Goal: Complete application form

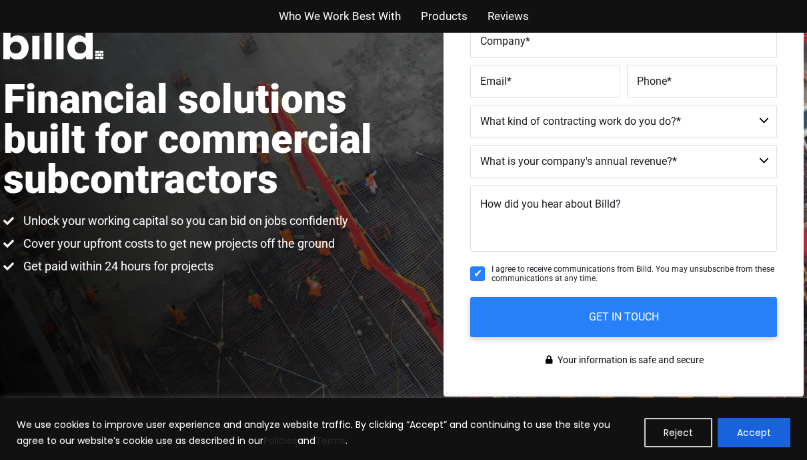
scroll to position [170, 0]
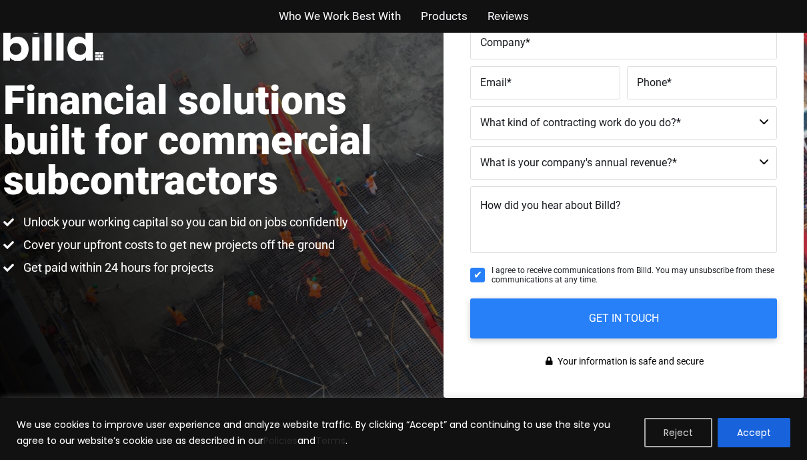
click at [686, 444] on button "Reject" at bounding box center [679, 432] width 68 height 29
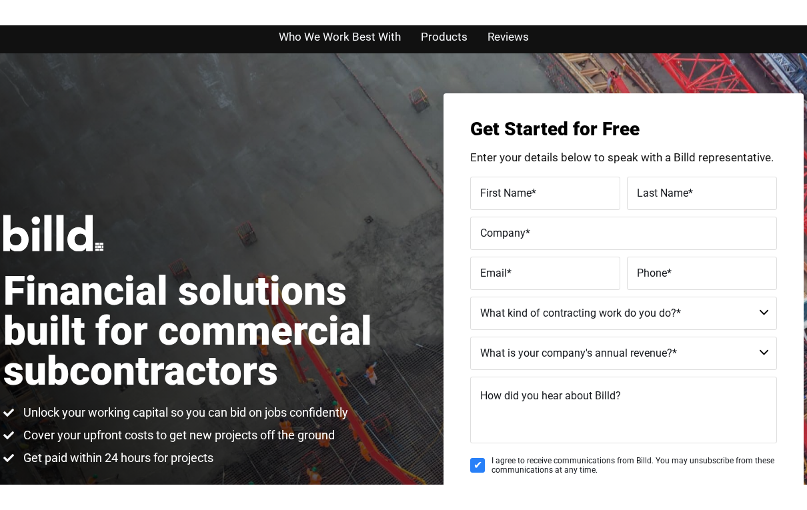
scroll to position [0, 0]
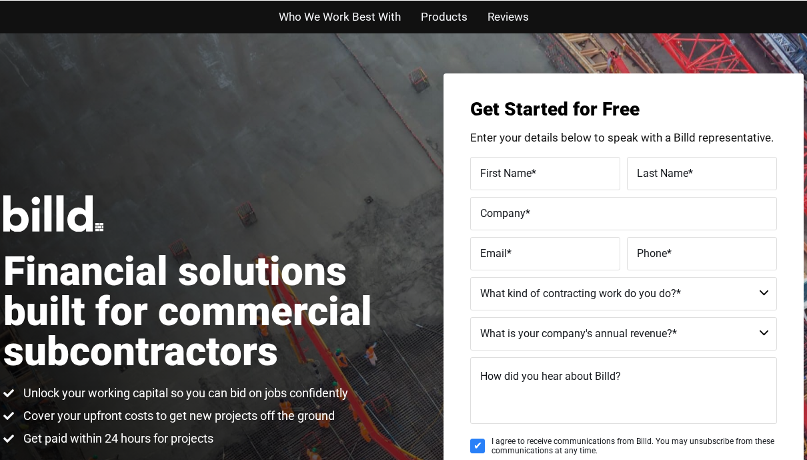
click at [536, 183] on input "First Name *" at bounding box center [545, 172] width 150 height 33
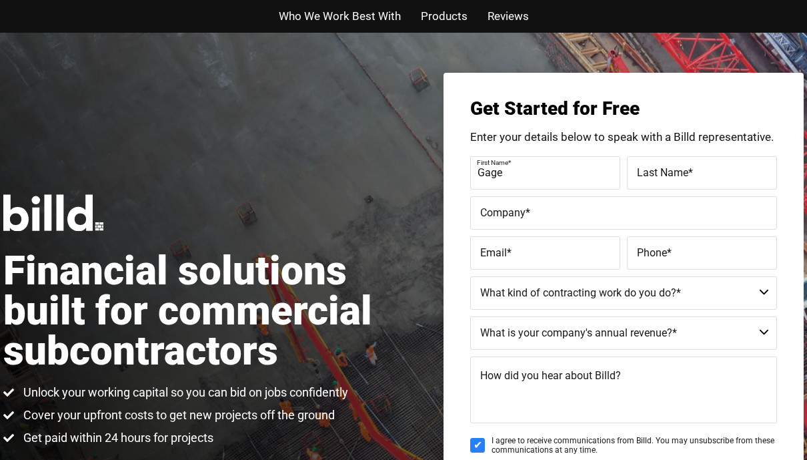
type input "Gage"
type input "White"
type input "CW Hospitality"
type input "[EMAIL_ADDRESS][DOMAIN_NAME]"
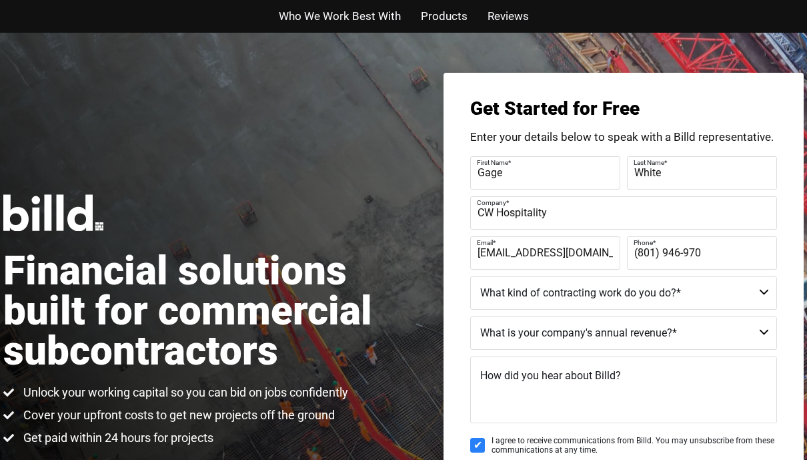
type input "[PHONE_NUMBER]"
select select "Commercial"
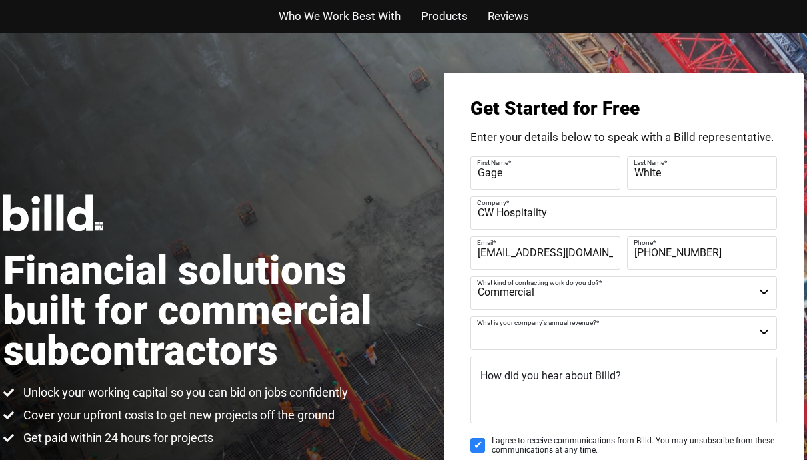
select select "Less than $1M"
click at [570, 366] on label "How did you hear about Billd?" at bounding box center [550, 375] width 141 height 19
click at [570, 366] on textarea "How did you hear about Billd?" at bounding box center [623, 389] width 307 height 67
type textarea "J"
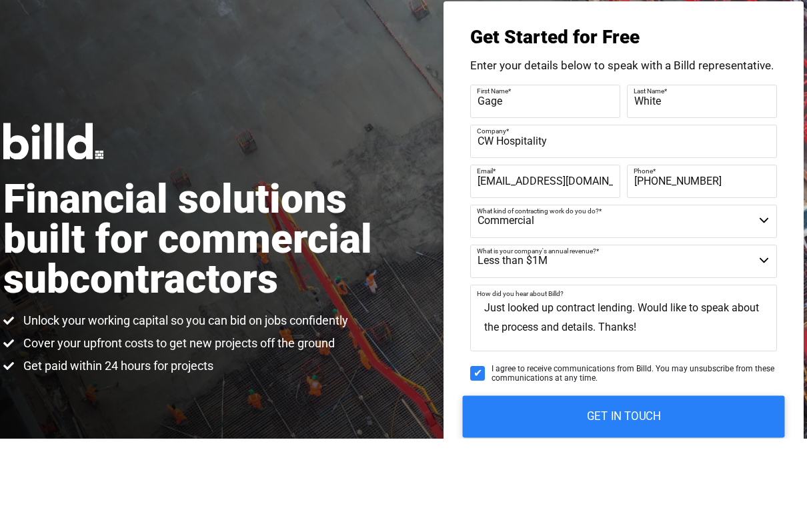
type textarea "Just looked up contract lending. Would like to speak about the process and deta…"
click at [630, 467] on input "GET IN TOUCH" at bounding box center [624, 488] width 322 height 42
